Goal: Information Seeking & Learning: Compare options

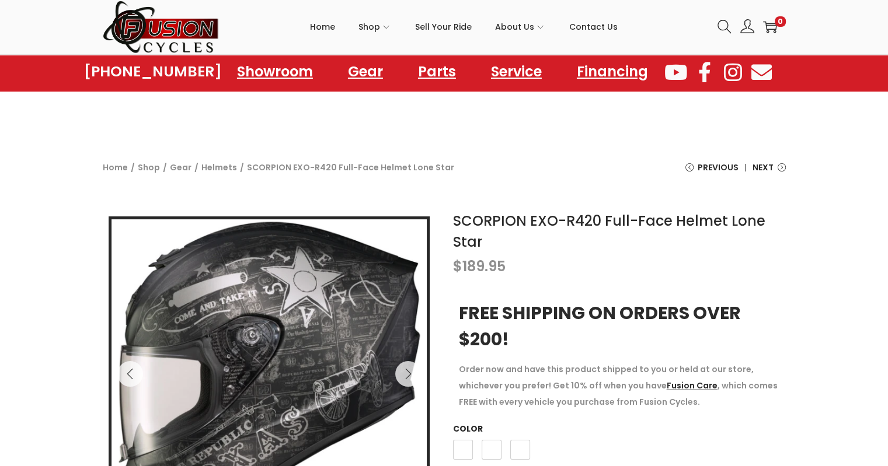
scroll to position [117, 0]
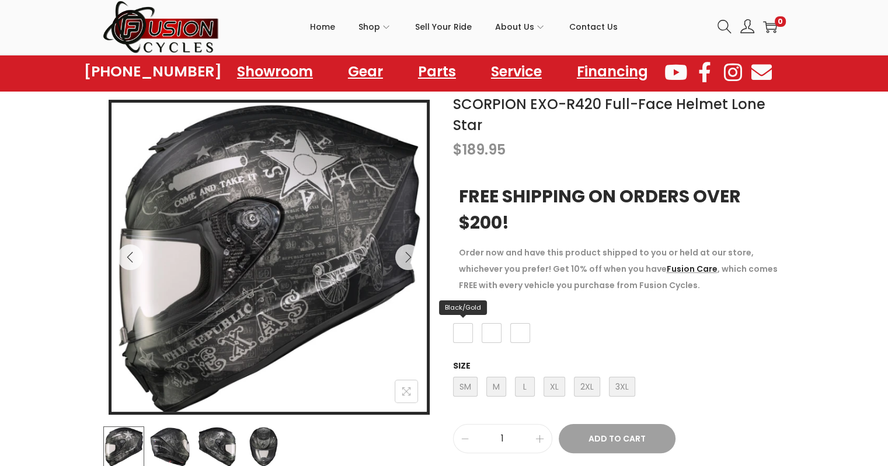
click at [465, 332] on span "Black/Gold" at bounding box center [463, 333] width 20 height 20
click at [489, 330] on span "Black/Silver" at bounding box center [492, 333] width 20 height 20
click at [517, 332] on span "White" at bounding box center [520, 333] width 20 height 20
click at [462, 331] on span "Black/Gold" at bounding box center [463, 333] width 20 height 20
click at [490, 329] on span "Black/Silver" at bounding box center [492, 333] width 20 height 20
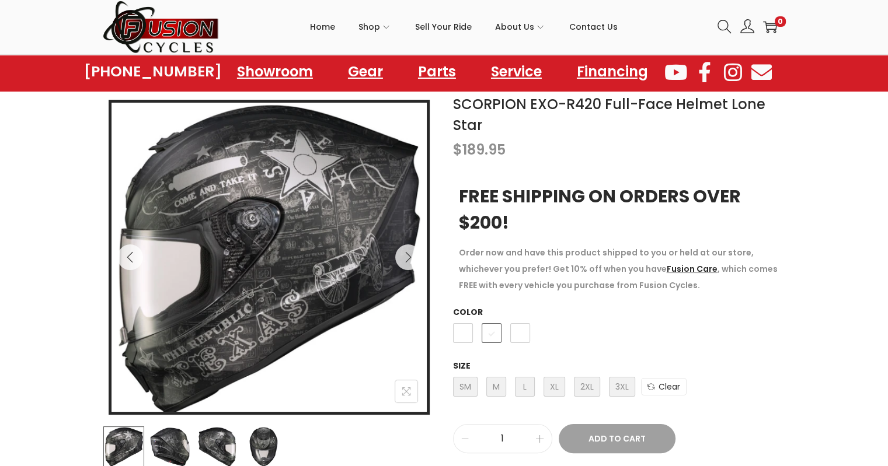
scroll to position [175, 0]
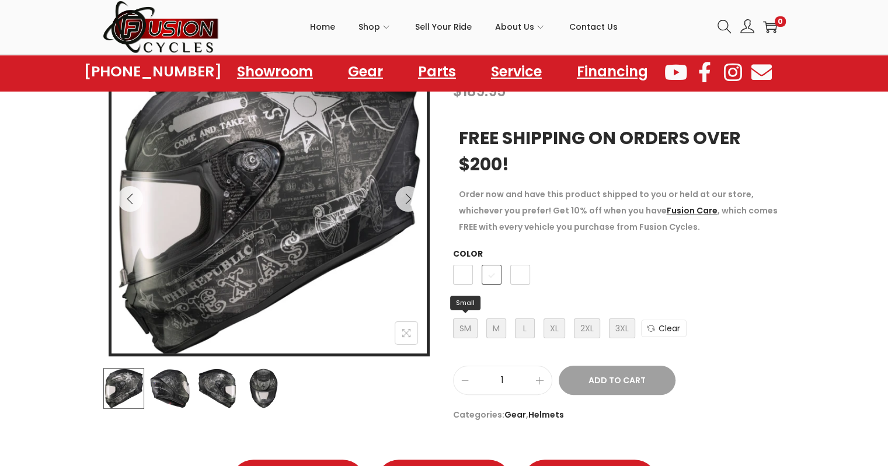
click at [466, 328] on span "SM Small" at bounding box center [465, 329] width 25 height 20
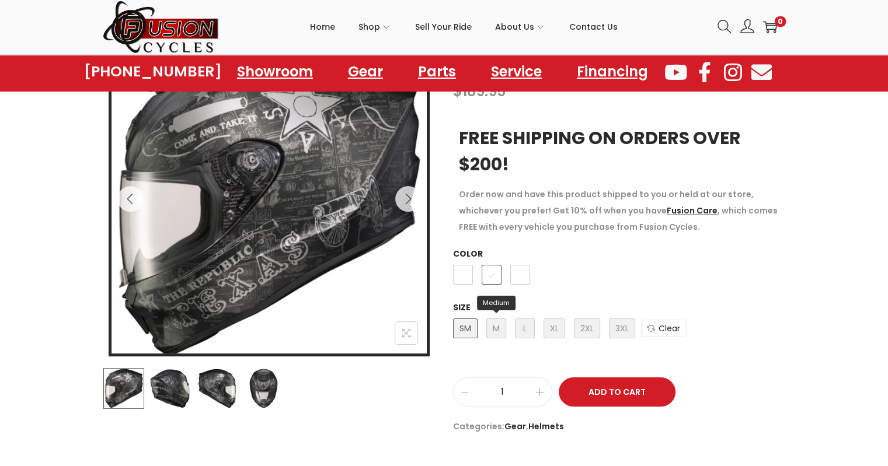
click at [496, 324] on span "M Medium" at bounding box center [496, 329] width 20 height 20
click at [526, 332] on span "L Large" at bounding box center [525, 329] width 20 height 20
click at [162, 380] on img at bounding box center [169, 388] width 41 height 41
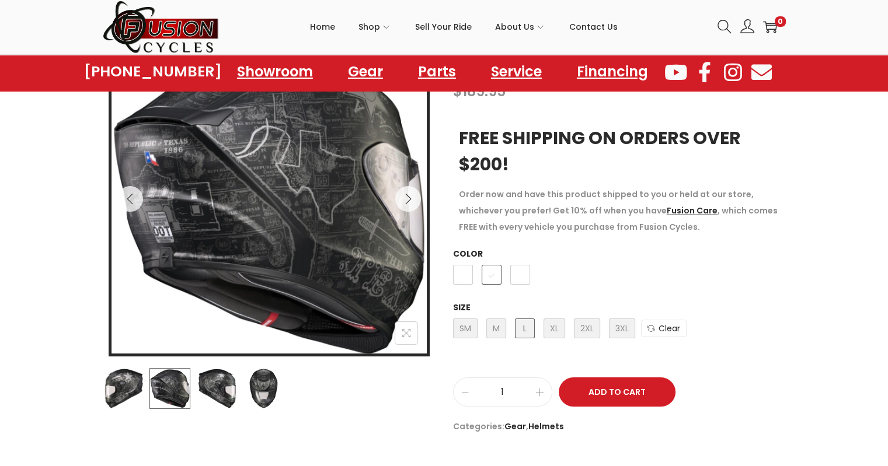
click at [214, 378] on img at bounding box center [217, 388] width 41 height 41
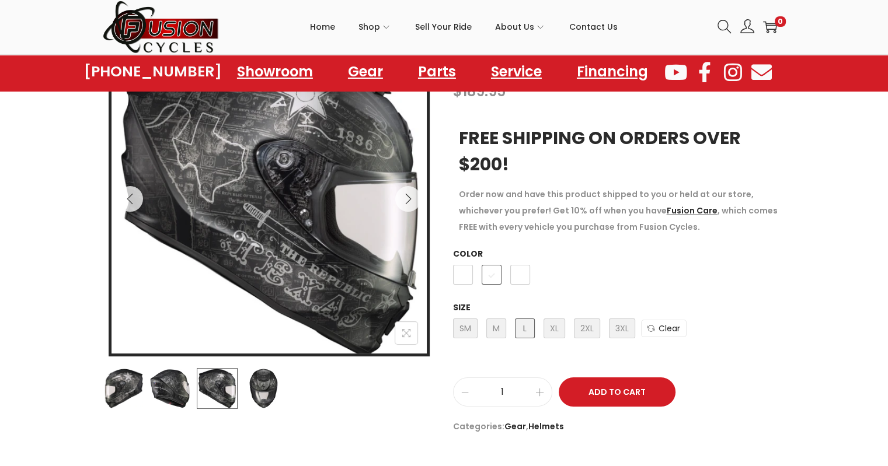
click at [263, 379] on img at bounding box center [263, 388] width 41 height 41
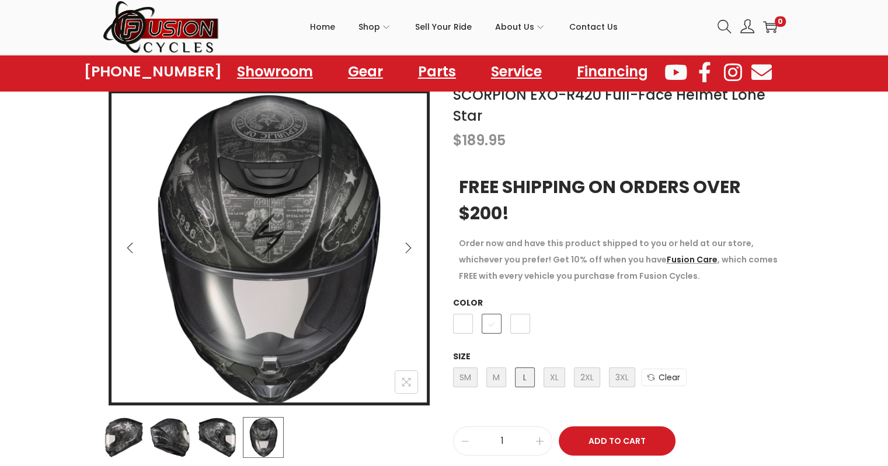
scroll to position [58, 0]
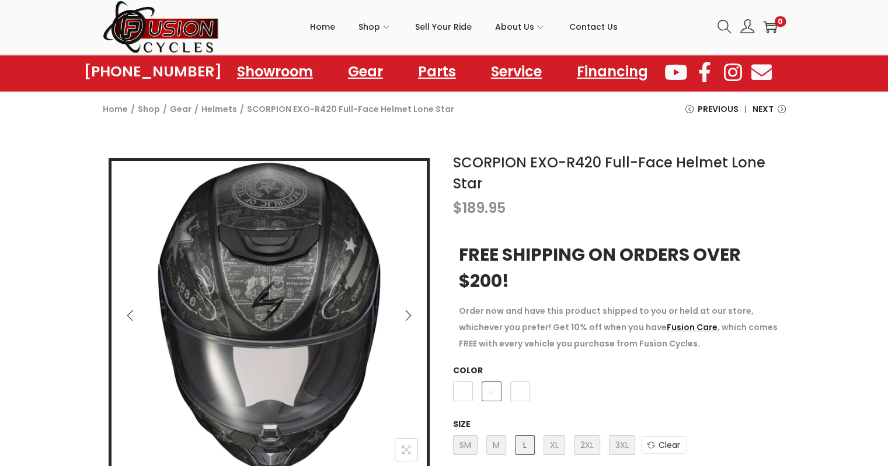
click at [408, 314] on icon "Next" at bounding box center [408, 316] width 12 height 12
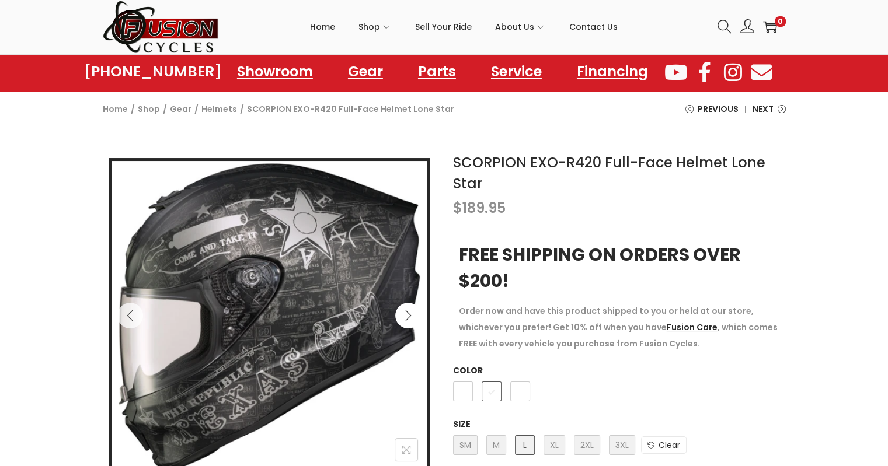
click at [408, 314] on icon "Next" at bounding box center [408, 316] width 12 height 12
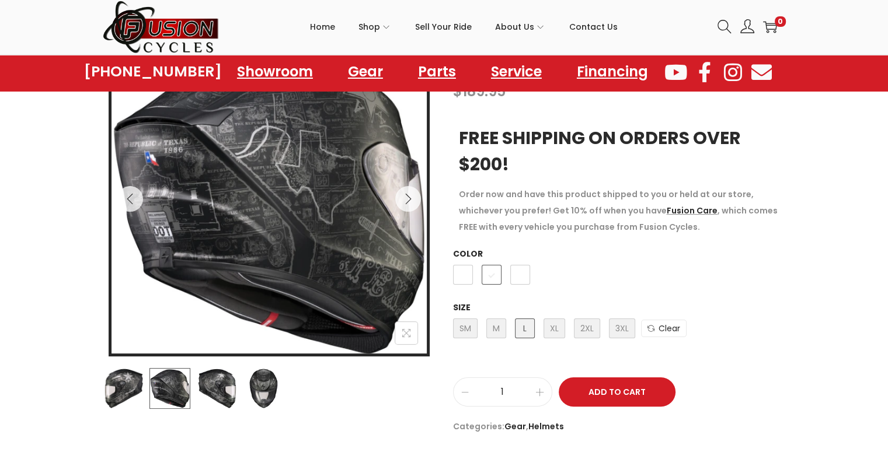
scroll to position [234, 0]
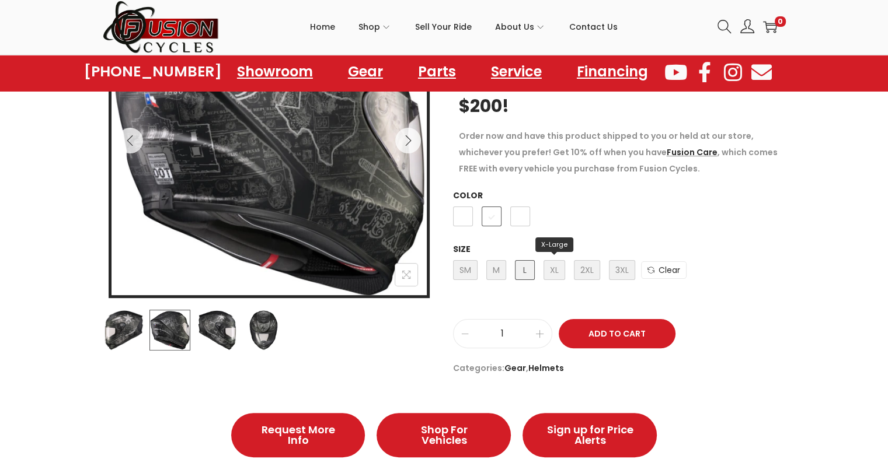
click at [553, 269] on span "XL X-Large" at bounding box center [555, 270] width 22 height 20
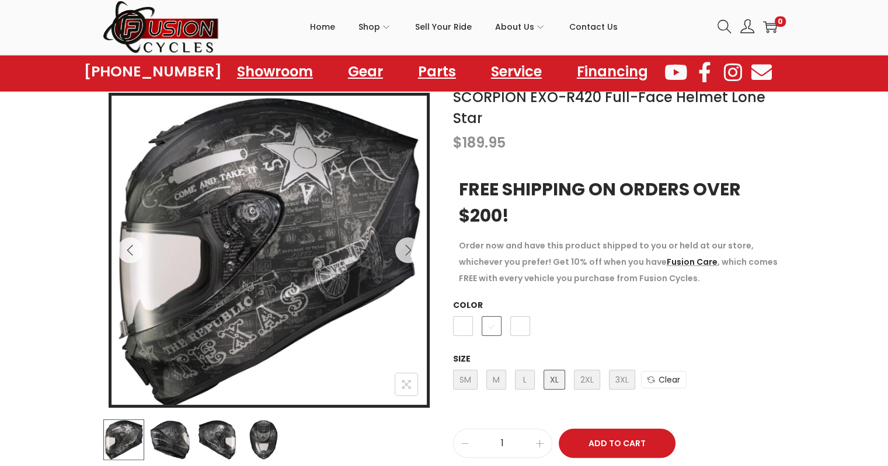
scroll to position [117, 0]
